Goal: Task Accomplishment & Management: Manage account settings

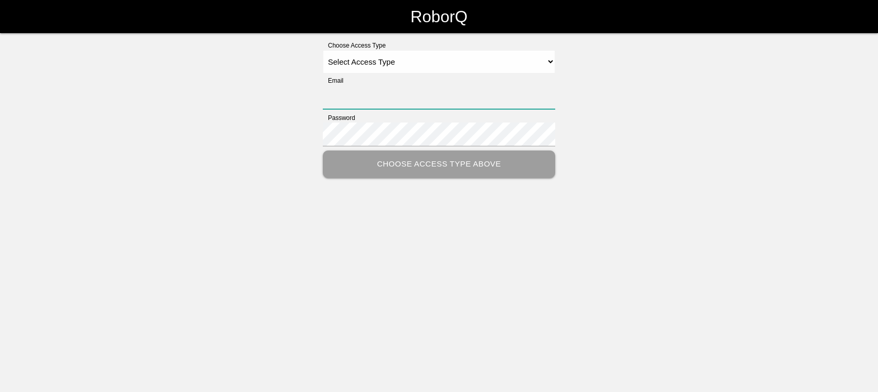
type input "[EMAIL_ADDRESS][DOMAIN_NAME]"
click at [370, 63] on select "Select Access Type Admin Customer Supervisor Worker" at bounding box center [439, 61] width 232 height 23
select select "Admin"
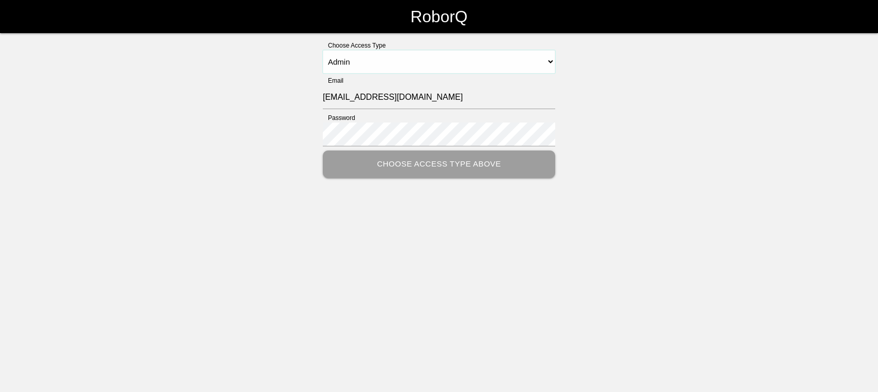
click at [323, 50] on select "Select Access Type Admin Customer Supervisor Worker" at bounding box center [439, 61] width 232 height 23
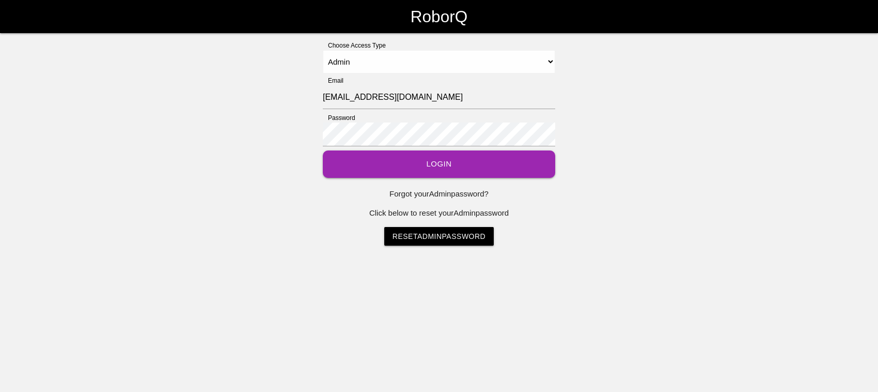
click at [426, 159] on button "Login" at bounding box center [439, 163] width 232 height 27
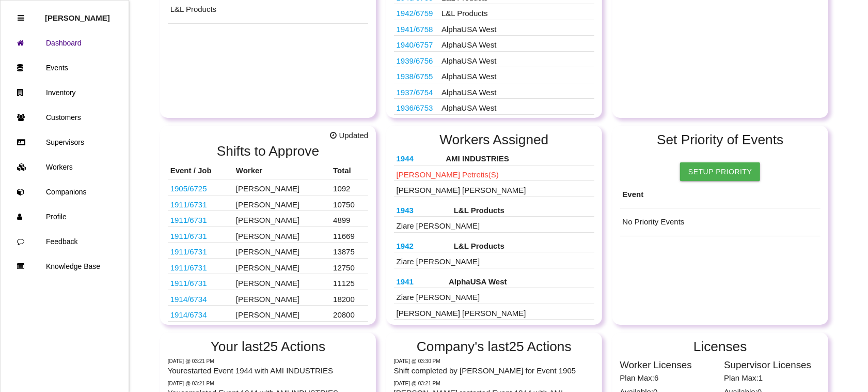
scroll to position [194, 0]
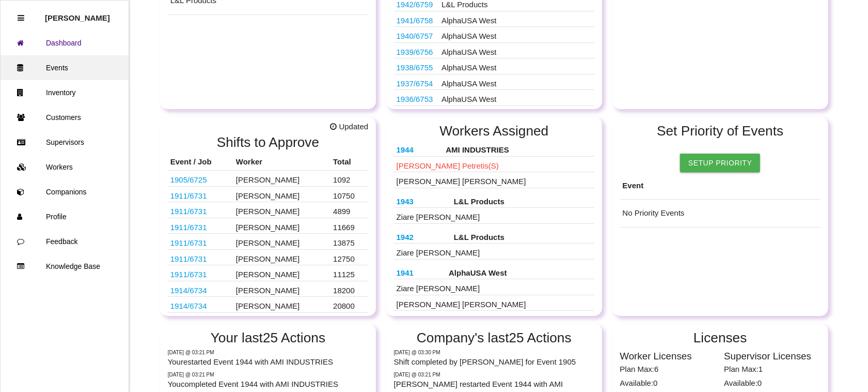
click at [75, 62] on link "Events" at bounding box center [65, 67] width 128 height 25
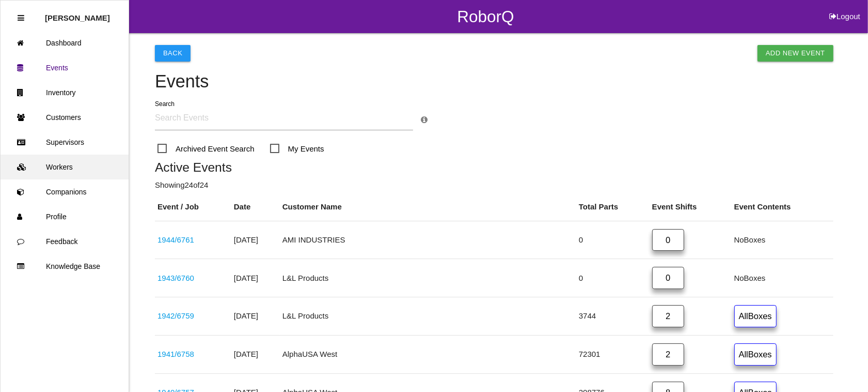
click at [65, 167] on link "Workers" at bounding box center [65, 166] width 128 height 25
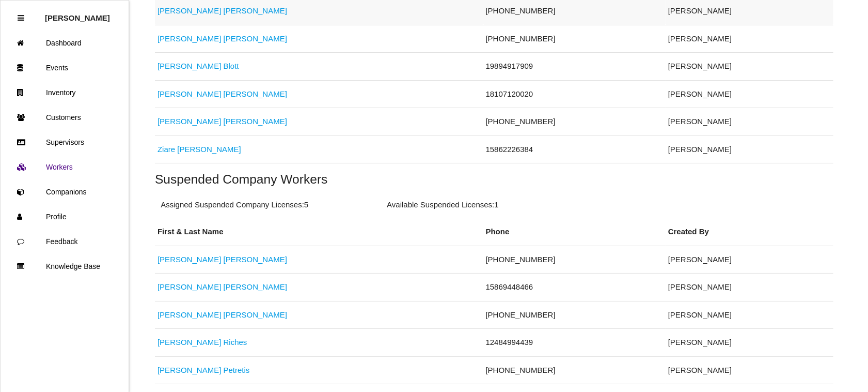
scroll to position [354, 0]
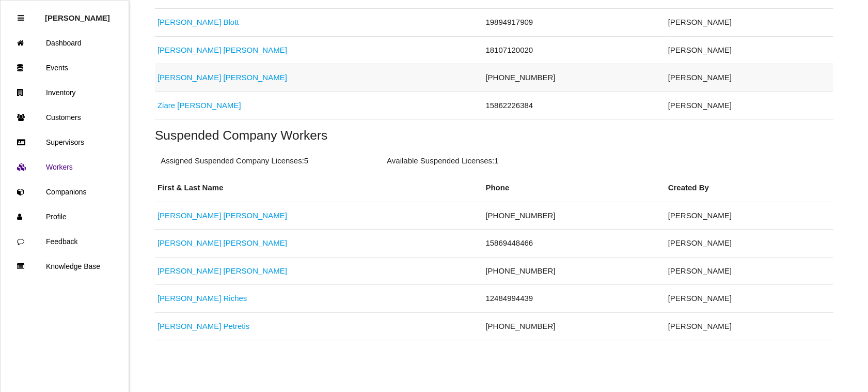
click at [167, 74] on link "[PERSON_NAME]" at bounding box center [223, 77] width 130 height 9
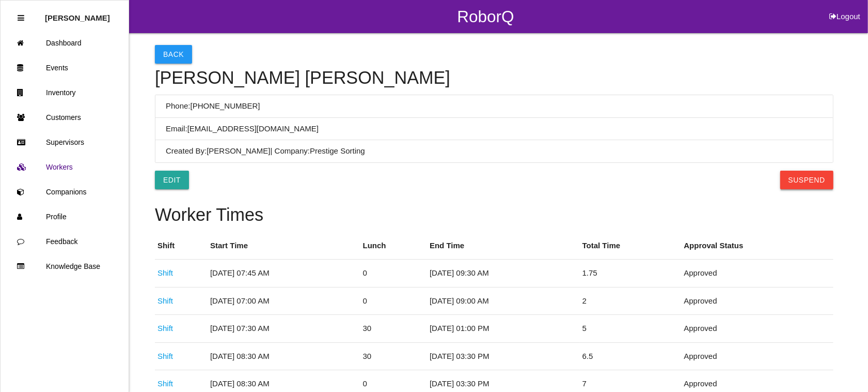
click at [818, 180] on button "Suspend" at bounding box center [806, 179] width 53 height 19
click at [172, 52] on button "Back" at bounding box center [173, 54] width 37 height 19
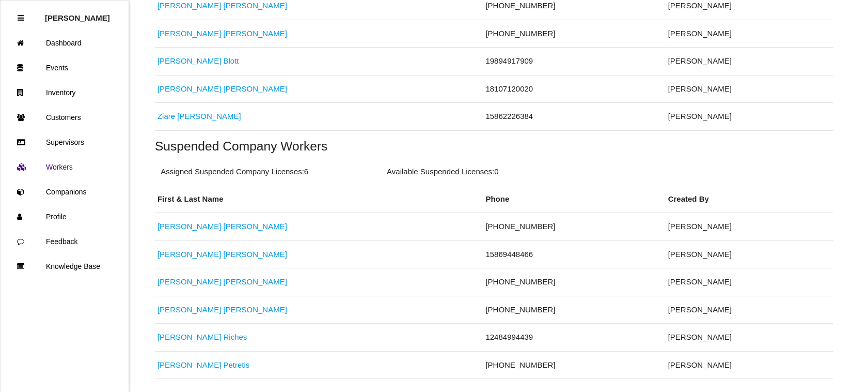
scroll to position [323, 0]
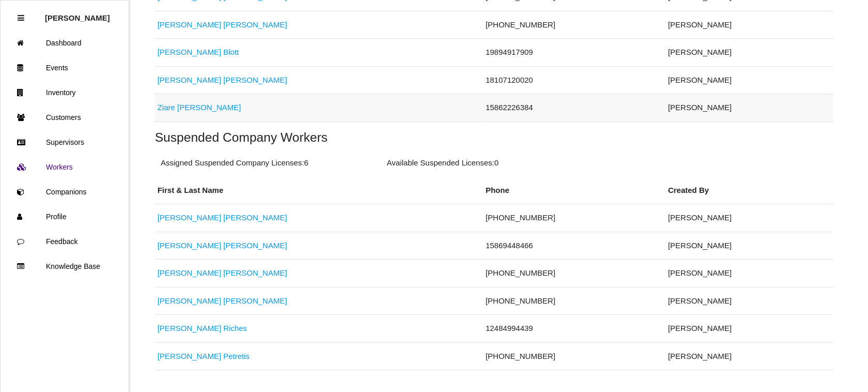
click at [177, 105] on link "[PERSON_NAME]" at bounding box center [200, 107] width 84 height 9
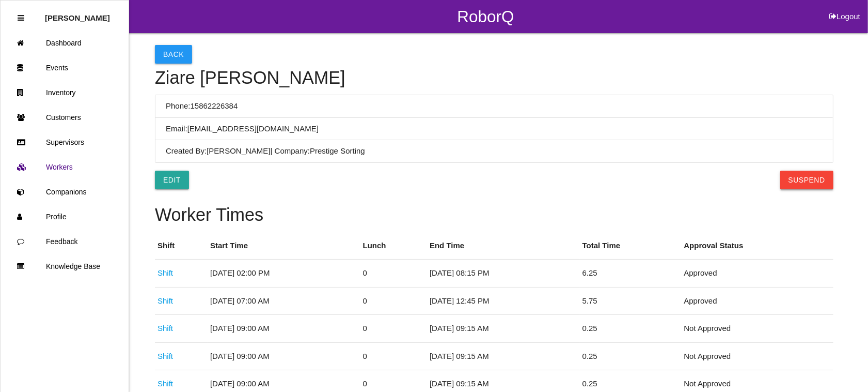
click at [796, 181] on button "Suspend" at bounding box center [806, 179] width 53 height 19
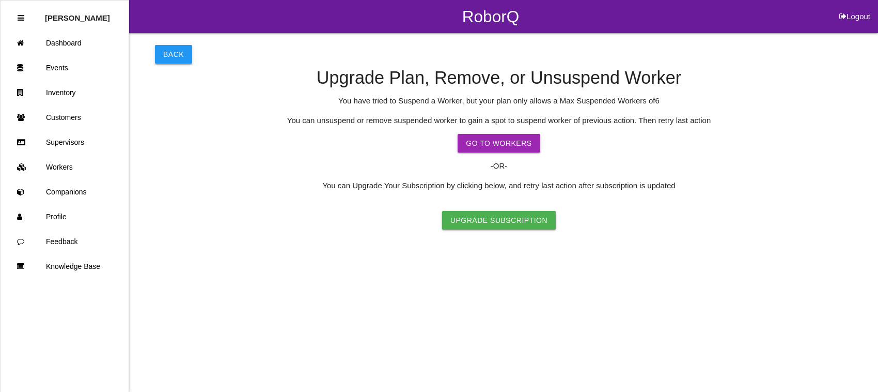
click at [173, 53] on button "Back" at bounding box center [173, 54] width 37 height 19
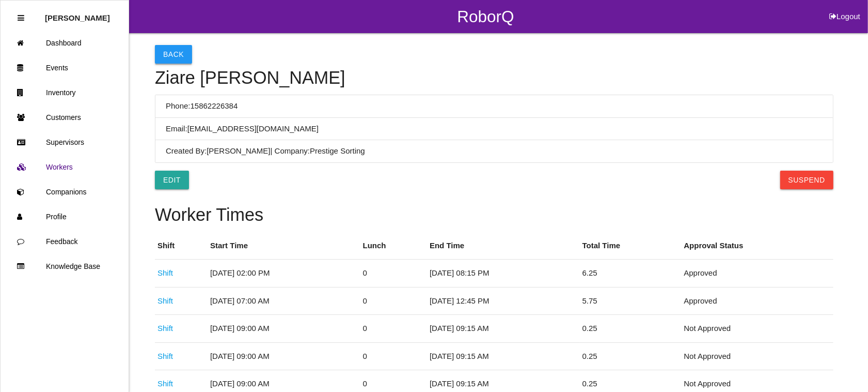
click at [169, 52] on button "Back" at bounding box center [173, 54] width 37 height 19
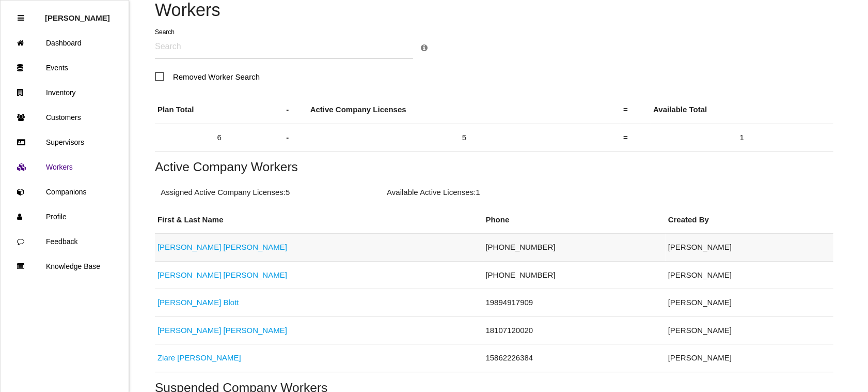
scroll to position [129, 0]
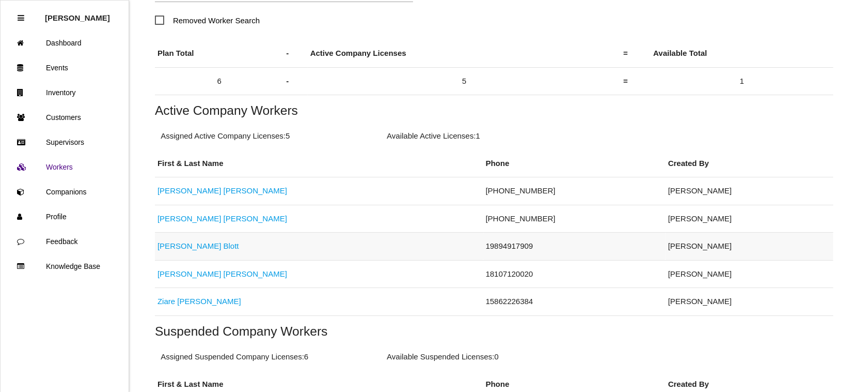
click at [175, 243] on link "[PERSON_NAME]" at bounding box center [199, 245] width 82 height 9
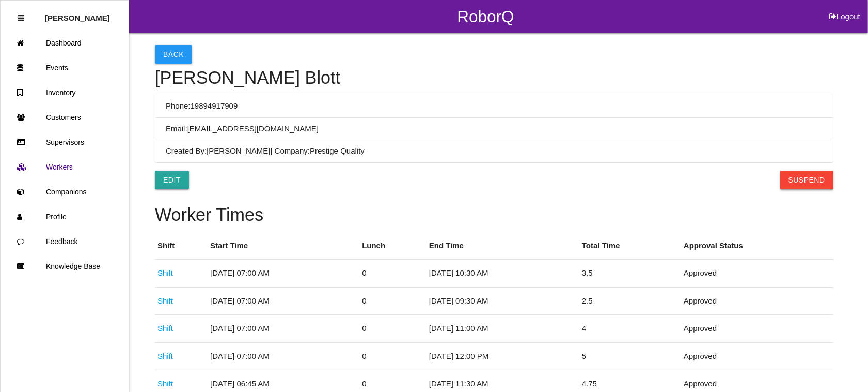
click at [810, 179] on button "Suspend" at bounding box center [806, 179] width 53 height 19
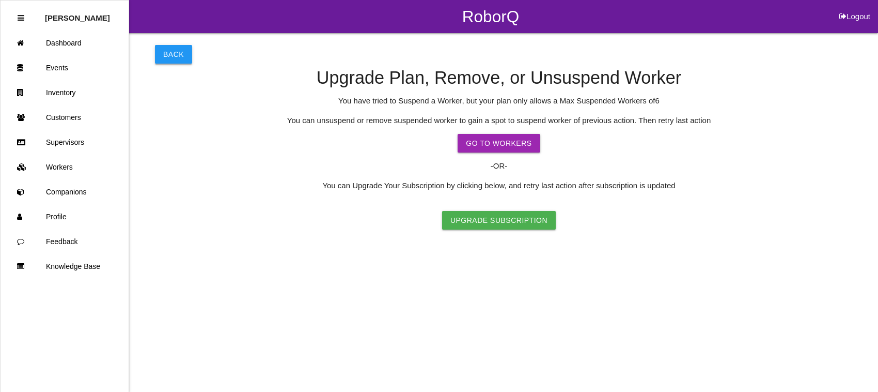
click at [164, 52] on button "Back" at bounding box center [173, 54] width 37 height 19
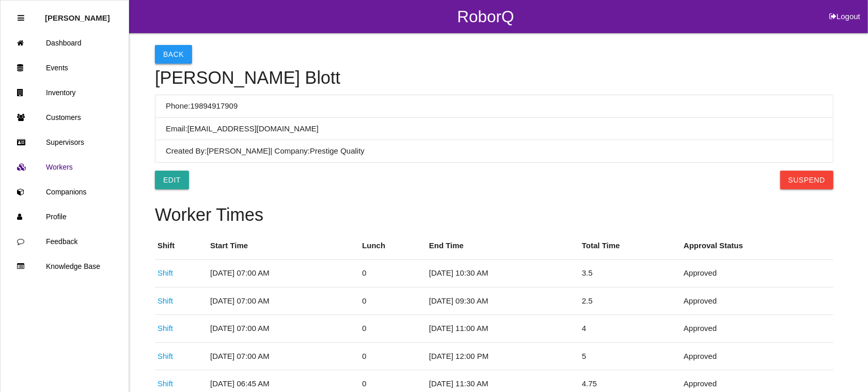
click at [170, 51] on button "Back" at bounding box center [173, 54] width 37 height 19
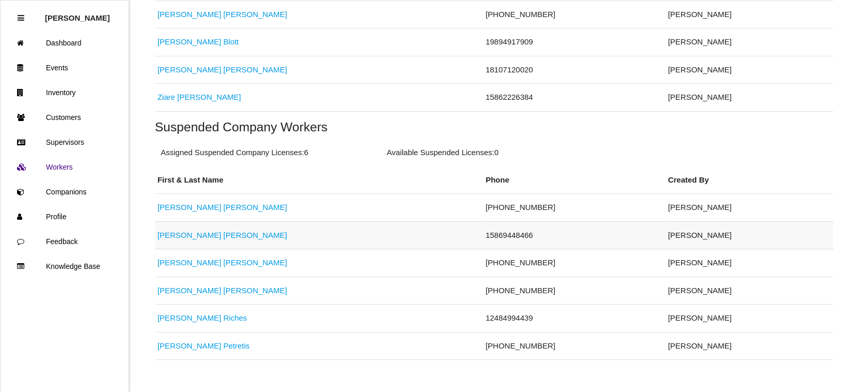
scroll to position [354, 0]
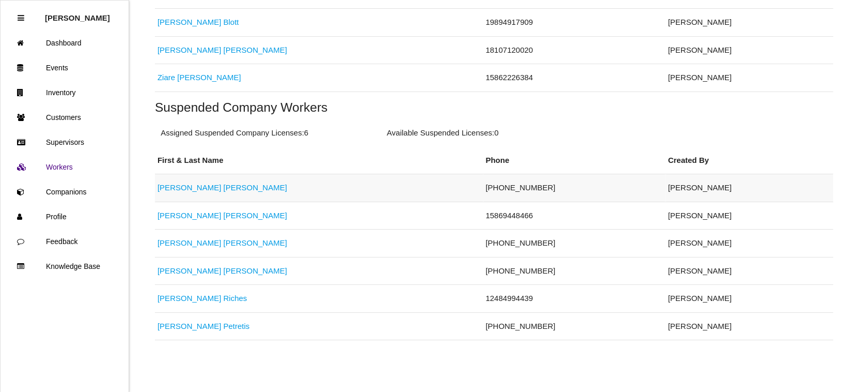
click at [182, 185] on link "[PERSON_NAME]" at bounding box center [223, 187] width 130 height 9
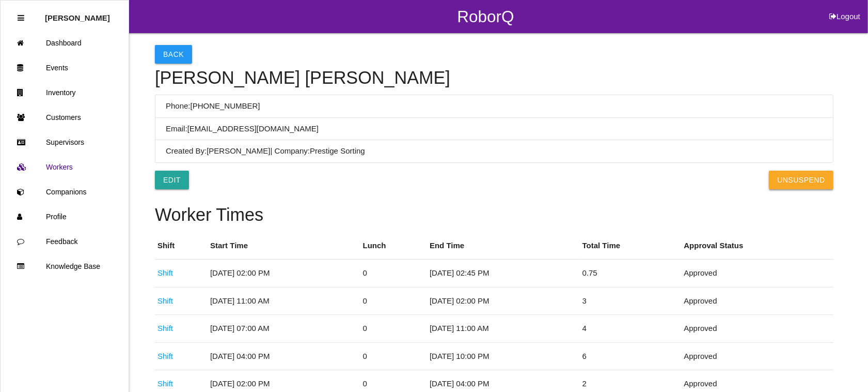
click at [803, 177] on button "UnSuspend" at bounding box center [801, 179] width 64 height 19
click at [174, 50] on button "Back" at bounding box center [173, 54] width 37 height 19
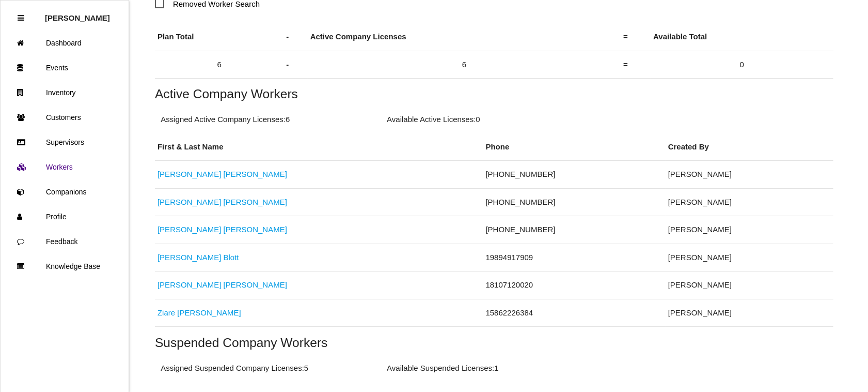
scroll to position [194, 0]
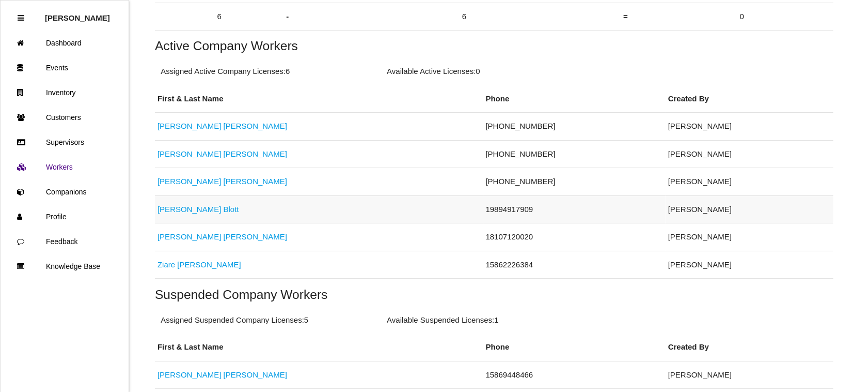
click at [232, 202] on td "[PERSON_NAME]" at bounding box center [319, 209] width 328 height 28
click at [163, 208] on link "[PERSON_NAME]" at bounding box center [199, 209] width 82 height 9
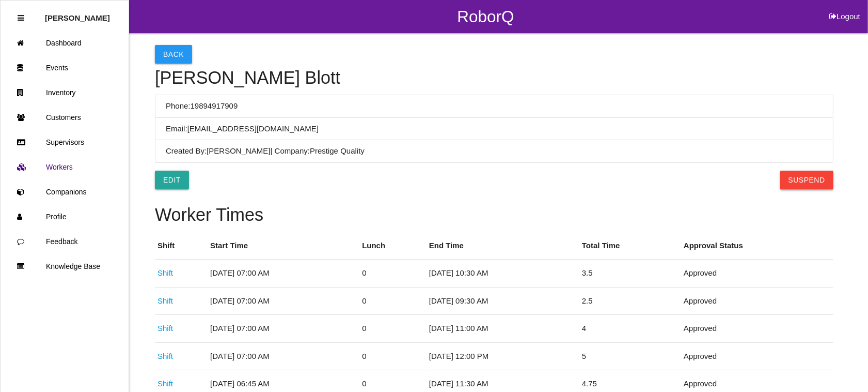
click at [810, 180] on button "Suspend" at bounding box center [806, 179] width 53 height 19
click at [174, 48] on button "Back" at bounding box center [173, 54] width 37 height 19
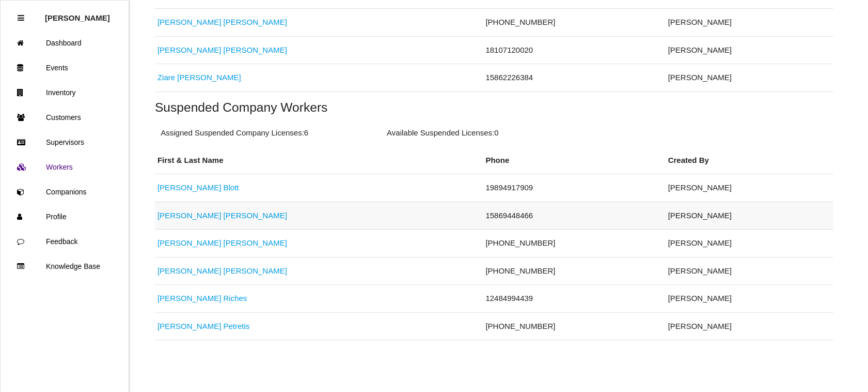
scroll to position [354, 0]
click at [174, 325] on link "[PERSON_NAME]" at bounding box center [204, 325] width 92 height 9
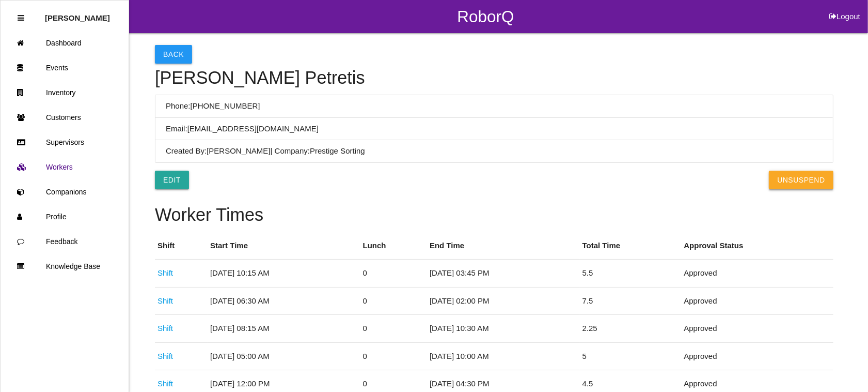
click at [791, 176] on button "UnSuspend" at bounding box center [801, 179] width 64 height 19
click at [172, 50] on button "Back" at bounding box center [173, 54] width 37 height 19
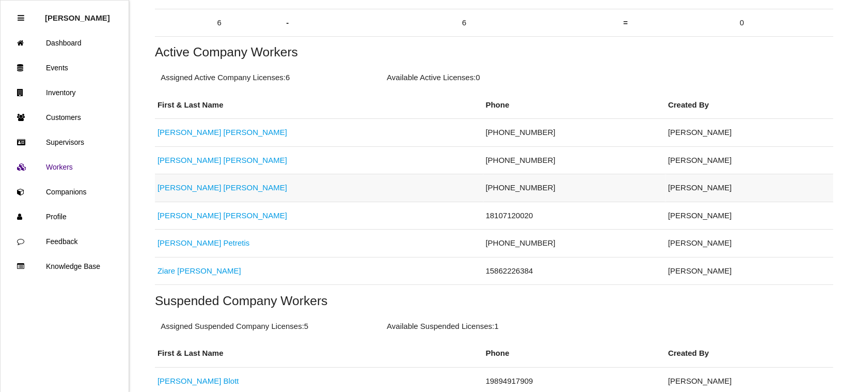
scroll to position [96, 0]
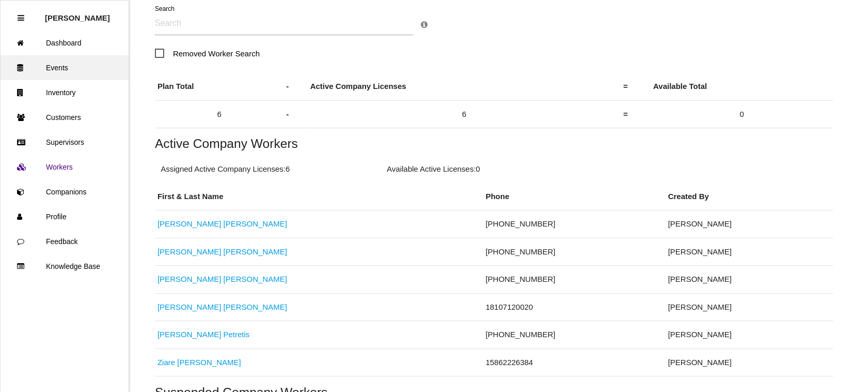
click at [62, 63] on link "Events" at bounding box center [65, 67] width 128 height 25
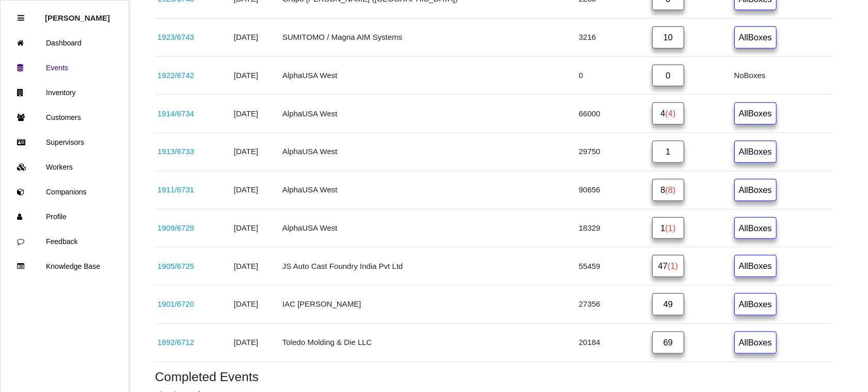
scroll to position [775, 0]
click at [668, 269] on span "(1)" at bounding box center [673, 264] width 10 height 9
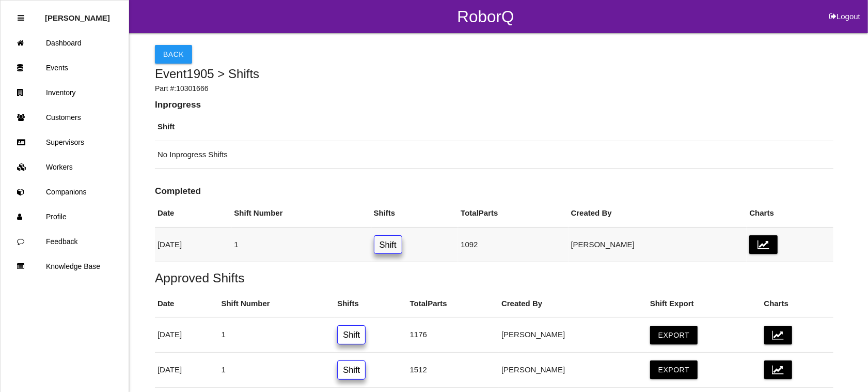
click at [402, 248] on link "Shift" at bounding box center [388, 244] width 28 height 19
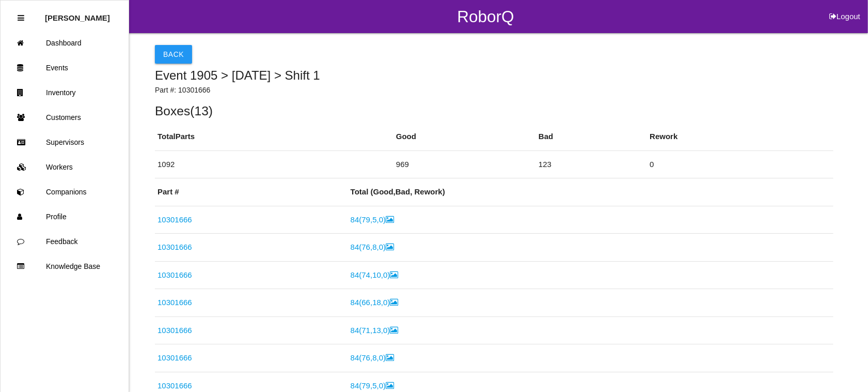
scroll to position [506, 0]
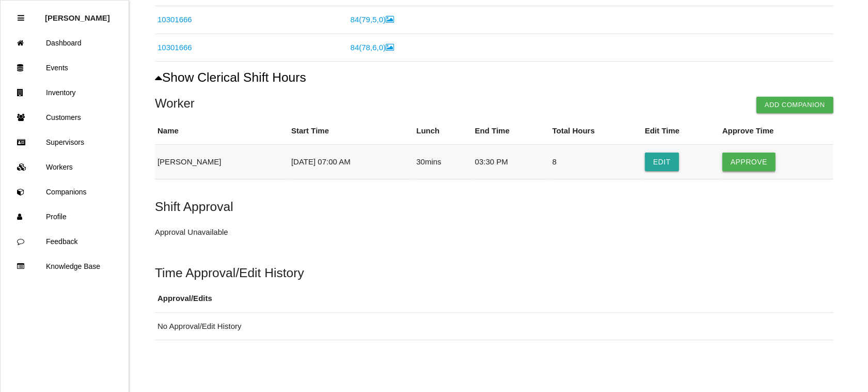
click at [737, 154] on button "Approve" at bounding box center [749, 161] width 53 height 19
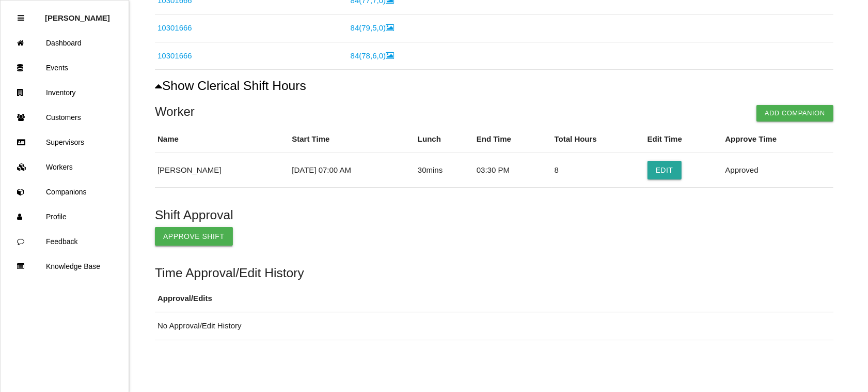
click at [200, 230] on button "Approve Shift" at bounding box center [194, 236] width 78 height 19
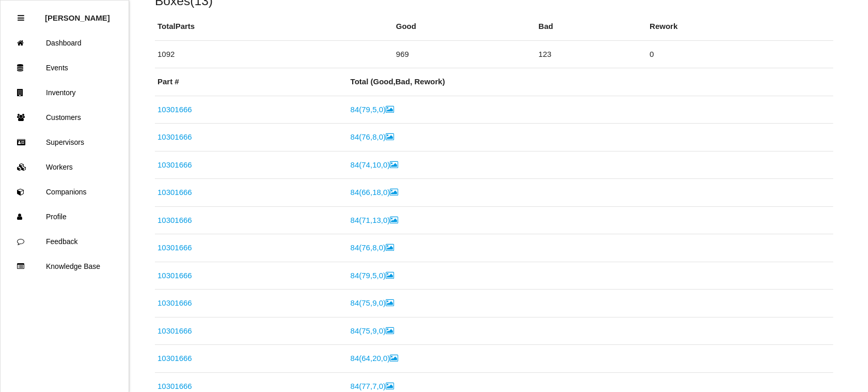
scroll to position [0, 0]
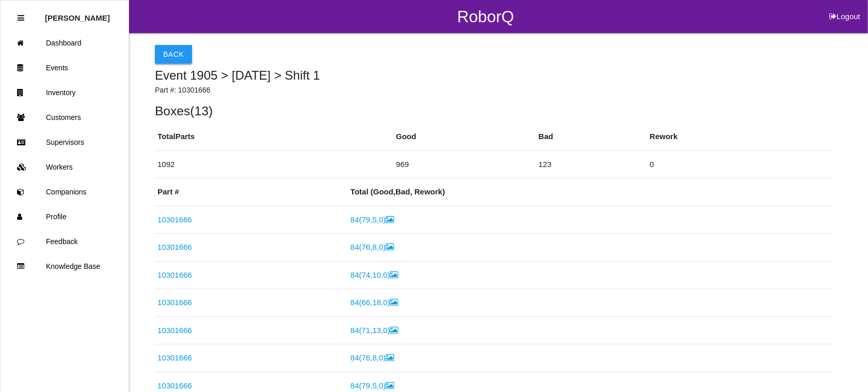
click at [174, 51] on button "Back" at bounding box center [173, 54] width 37 height 19
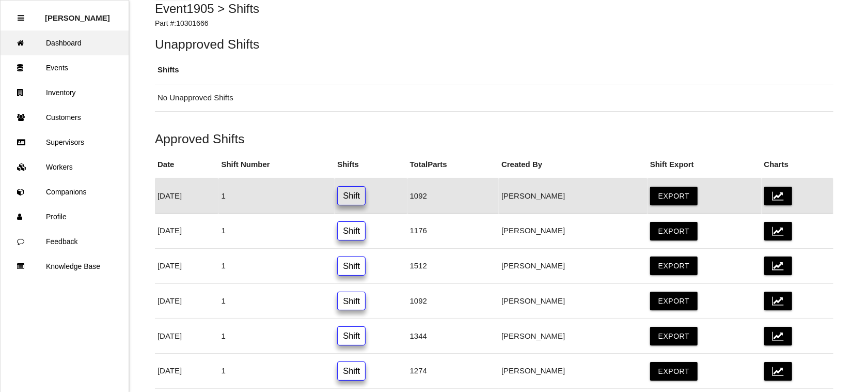
click at [65, 38] on link "Dashboard" at bounding box center [65, 42] width 128 height 25
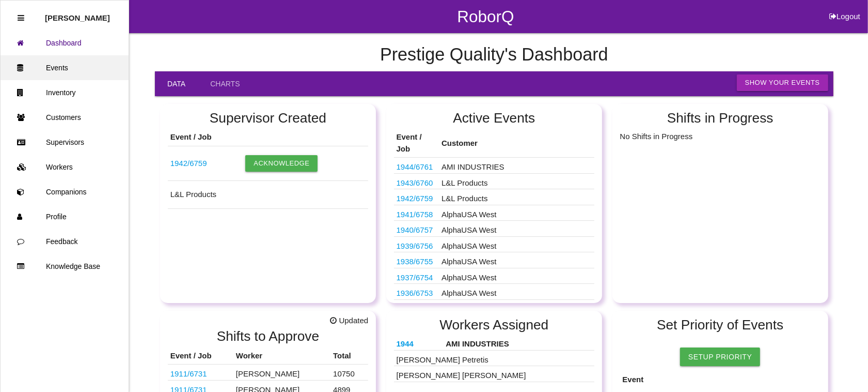
click at [48, 63] on link "Events" at bounding box center [65, 67] width 128 height 25
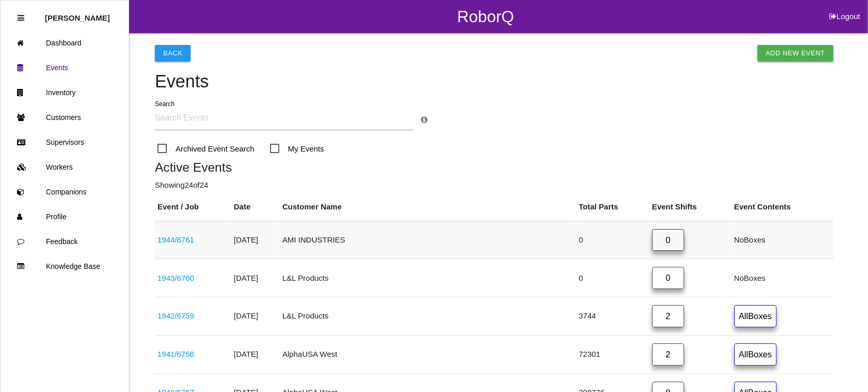
click at [176, 238] on link "1944 / 6761" at bounding box center [176, 239] width 37 height 9
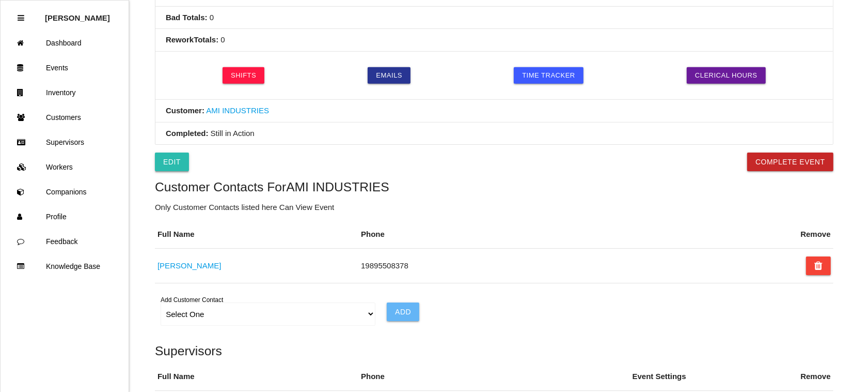
scroll to position [387, 0]
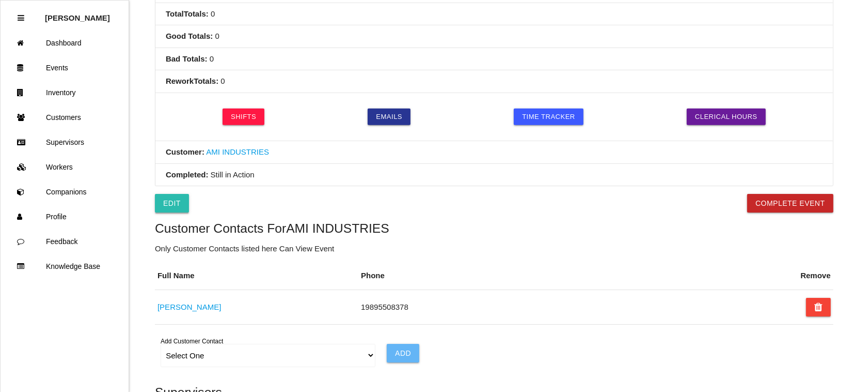
click at [163, 204] on link "Edit" at bounding box center [172, 203] width 34 height 19
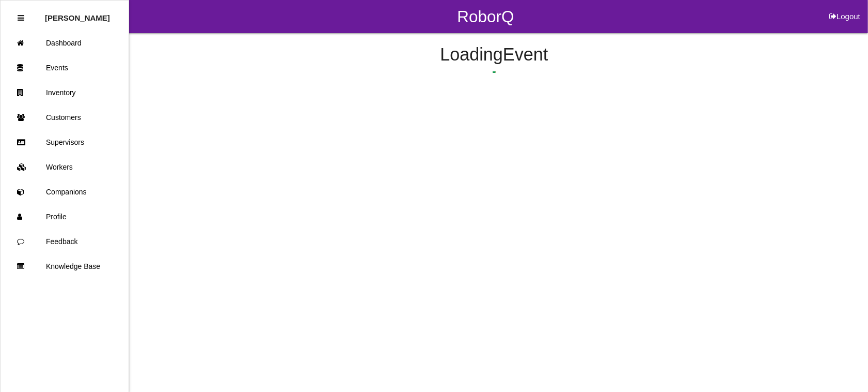
select select "notRequired"
select select "false"
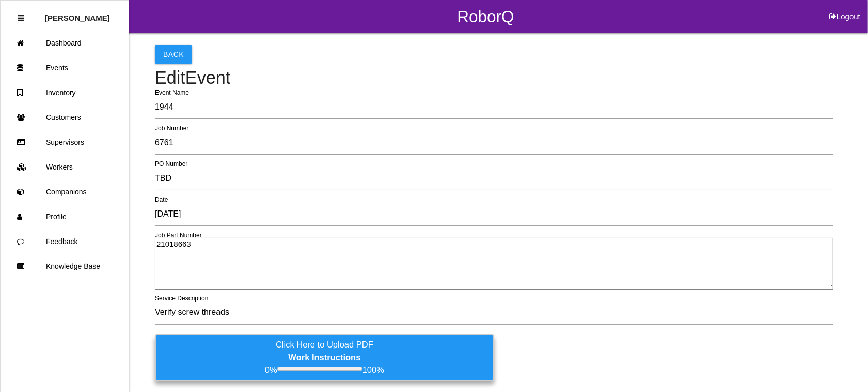
click at [393, 349] on label "Click Here to Upload PDF Work Instructions 0% 100%" at bounding box center [324, 357] width 339 height 46
click at [0, 0] on input "Click Here to Upload PDF Work Instructions 0% 100%" at bounding box center [0, 0] width 0 height 0
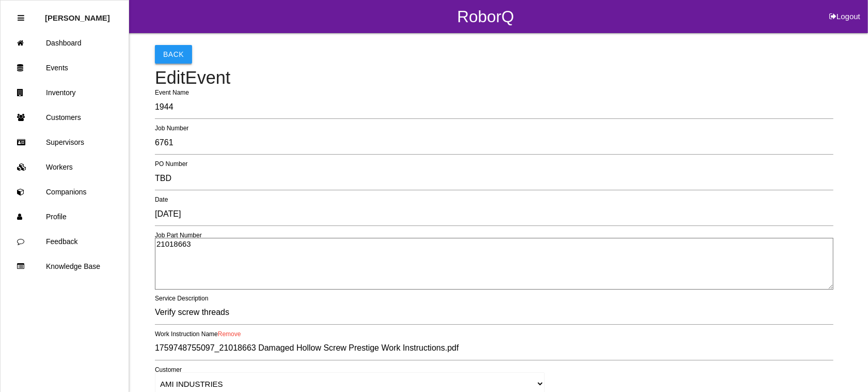
click at [166, 55] on button "Back" at bounding box center [173, 54] width 37 height 19
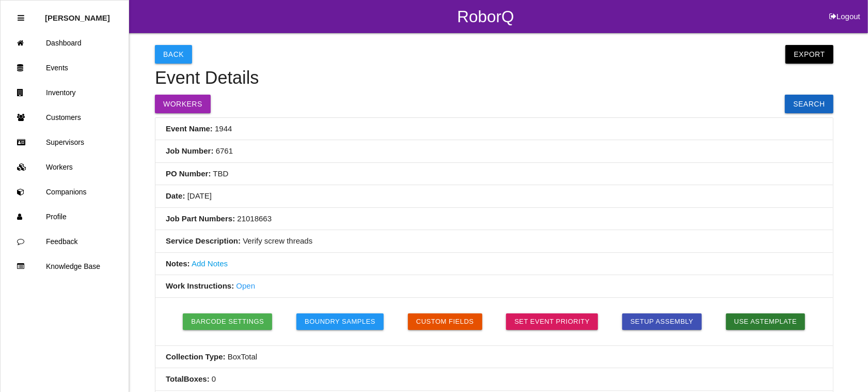
click at [246, 285] on link "Open" at bounding box center [245, 285] width 19 height 9
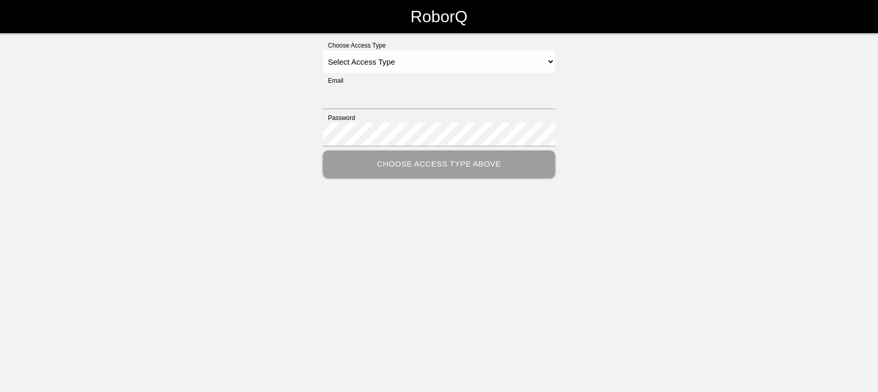
type input "[EMAIL_ADDRESS][DOMAIN_NAME]"
click at [486, 60] on select "Select Access Type Admin Customer Supervisor Worker" at bounding box center [439, 61] width 232 height 23
select select "Admin"
click at [323, 50] on select "Select Access Type Admin Customer Supervisor Worker" at bounding box center [439, 61] width 232 height 23
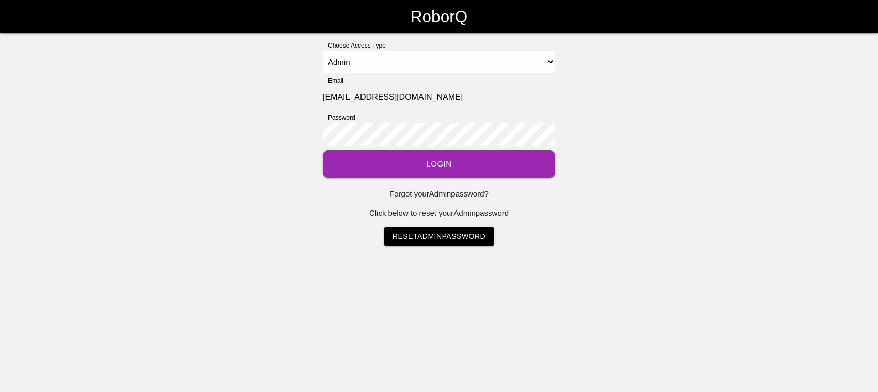
click at [441, 161] on button "Login" at bounding box center [439, 163] width 232 height 27
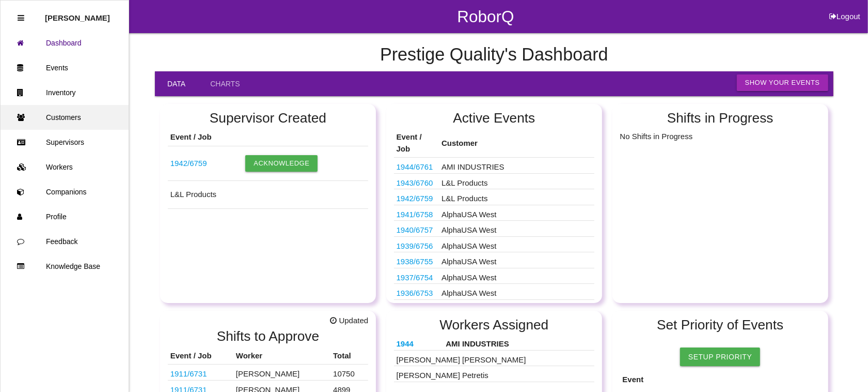
click at [91, 121] on link "Customers" at bounding box center [65, 117] width 128 height 25
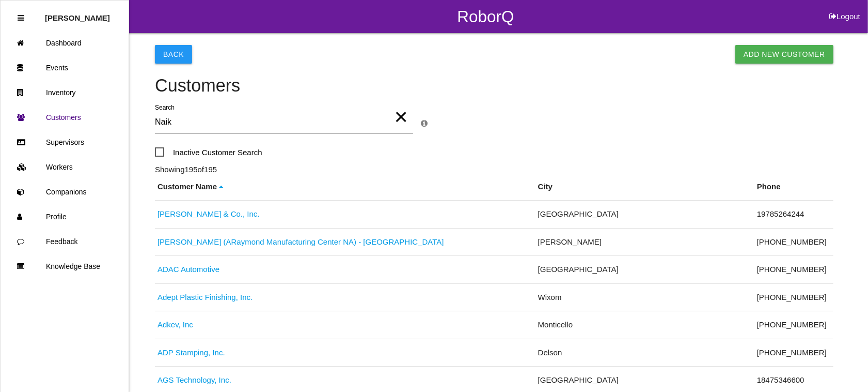
type input "Naik"
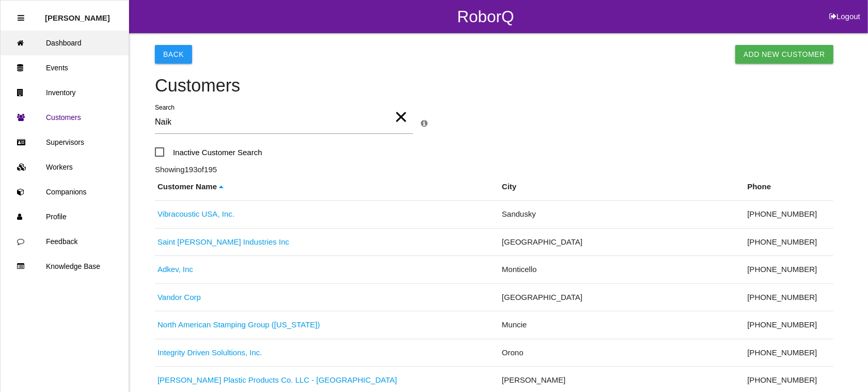
click at [86, 36] on link "Dashboard" at bounding box center [65, 42] width 128 height 25
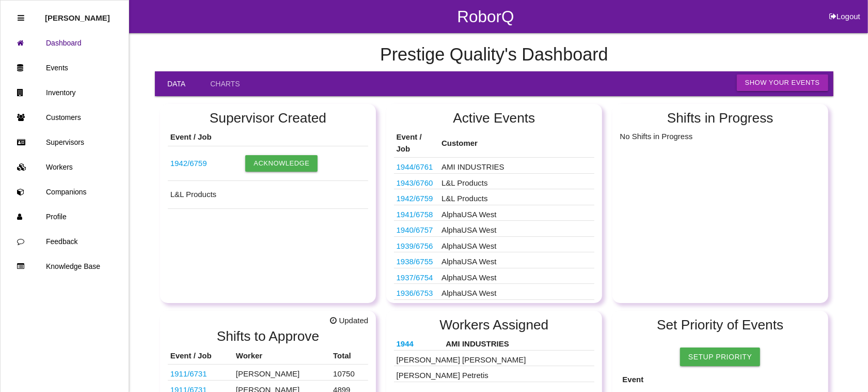
click at [838, 8] on button "Logout" at bounding box center [845, 4] width 46 height 8
select select "Admin"
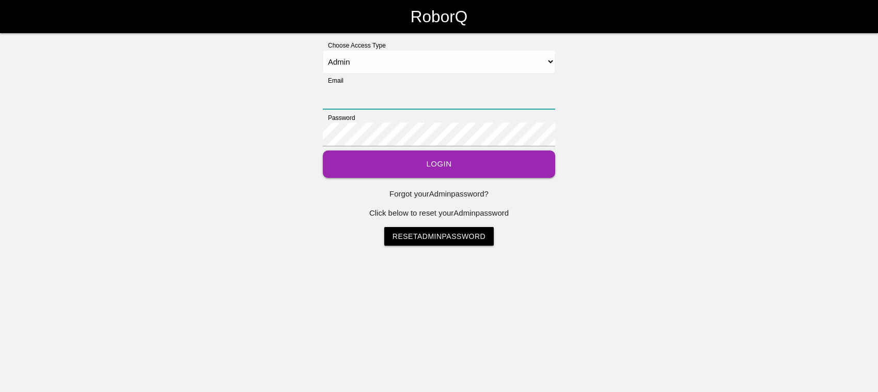
type input "[EMAIL_ADDRESS][DOMAIN_NAME]"
